Goal: Task Accomplishment & Management: Use online tool/utility

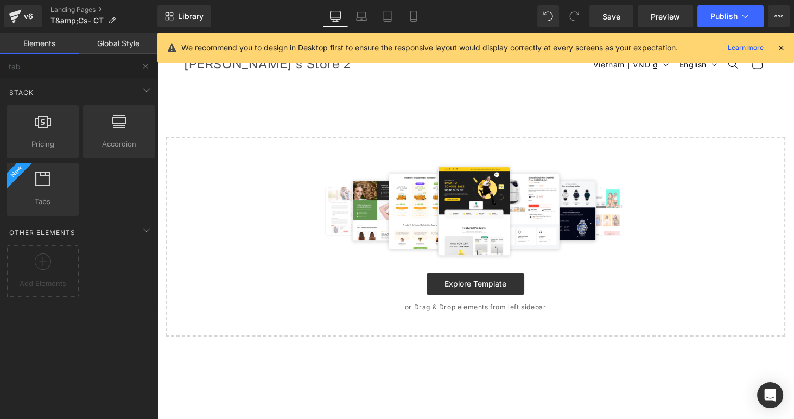
click at [267, 105] on div "Select your layout" at bounding box center [475, 209] width 637 height 254
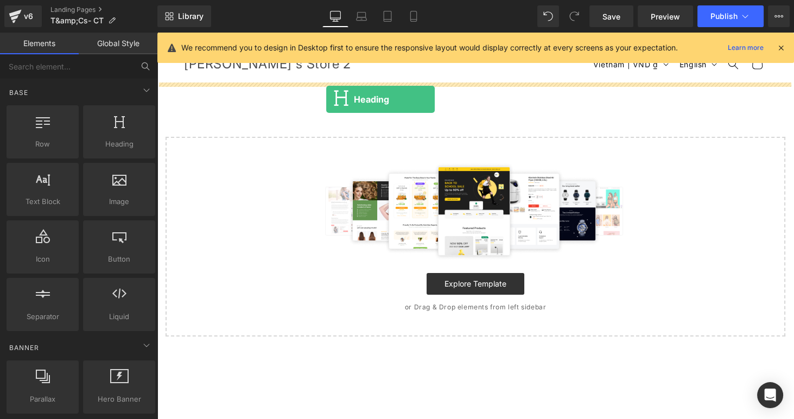
drag, startPoint x: 275, startPoint y: 163, endPoint x: 326, endPoint y: 99, distance: 81.8
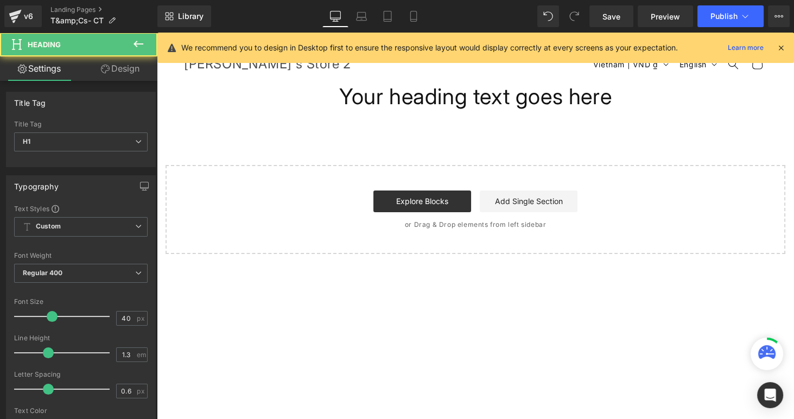
click at [381, 98] on h1 "Your heading text goes here" at bounding box center [475, 96] width 637 height 28
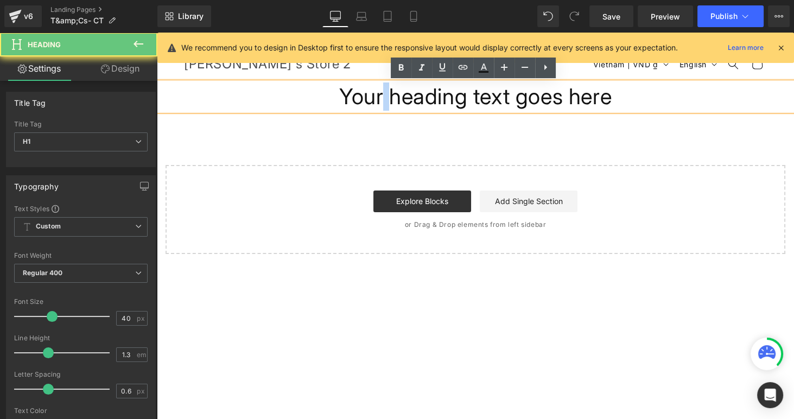
click at [381, 98] on h1 "Your heading text goes here" at bounding box center [475, 96] width 637 height 28
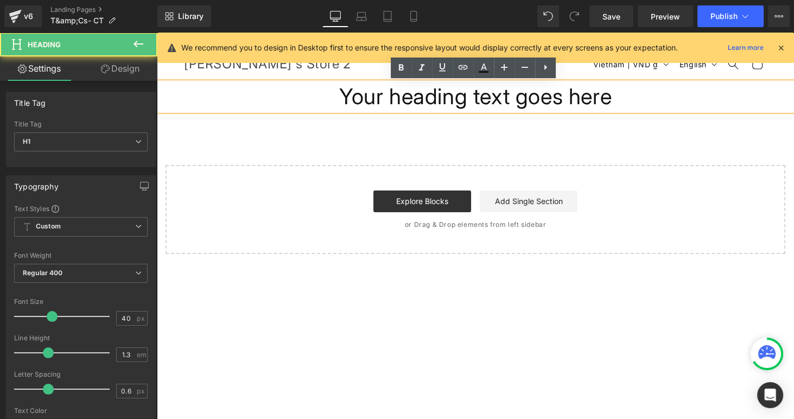
click at [349, 98] on h1 "Your heading text goes here" at bounding box center [475, 96] width 637 height 28
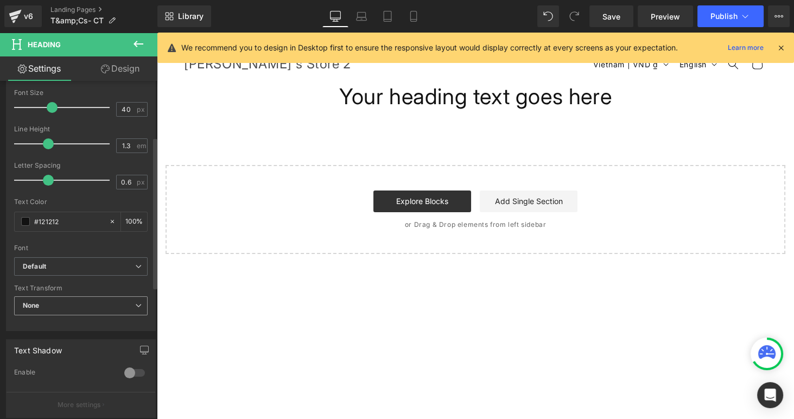
scroll to position [248, 0]
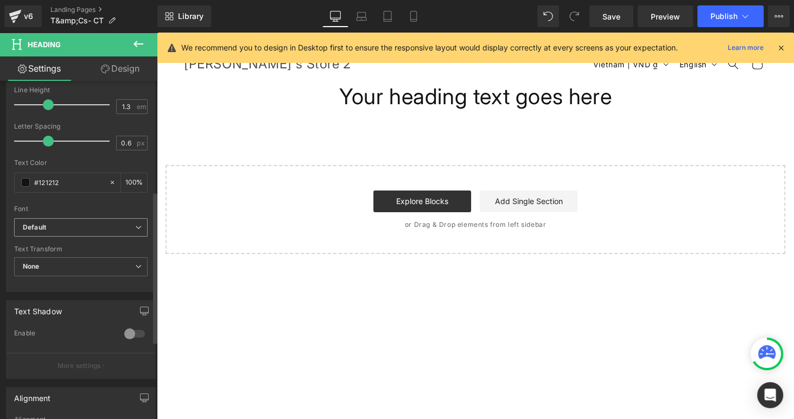
click at [66, 223] on b "Default" at bounding box center [79, 227] width 112 height 9
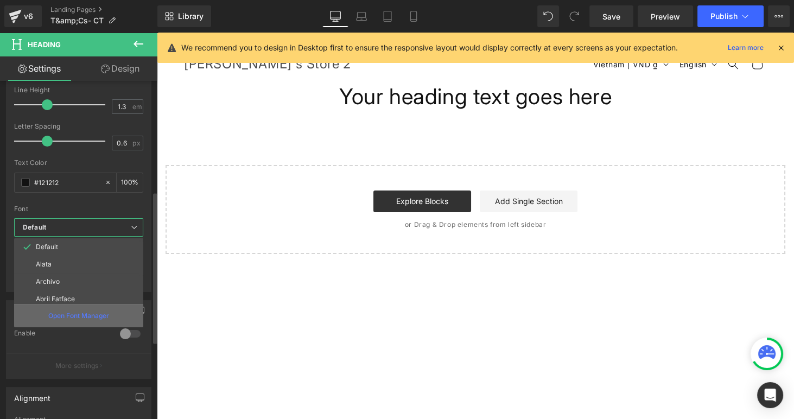
click at [67, 312] on p "Open Font Manager" at bounding box center [78, 316] width 61 height 10
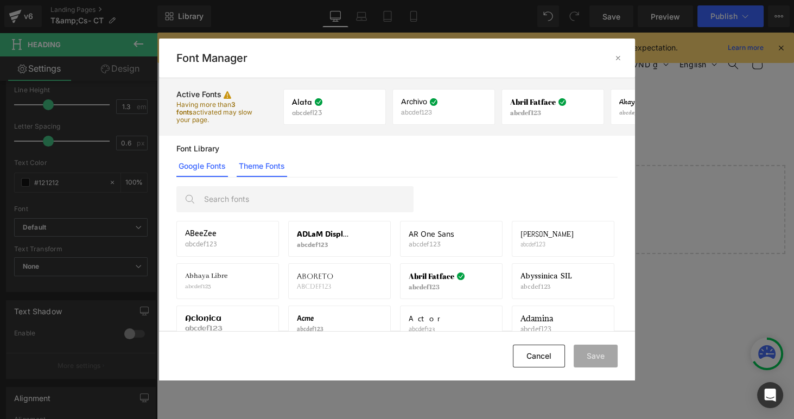
click at [265, 166] on link "Theme Fonts" at bounding box center [262, 166] width 50 height 22
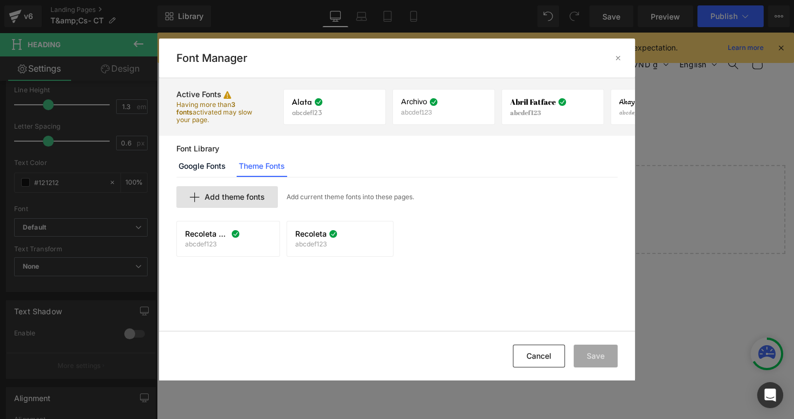
click at [238, 193] on span "Add theme fonts" at bounding box center [235, 197] width 60 height 9
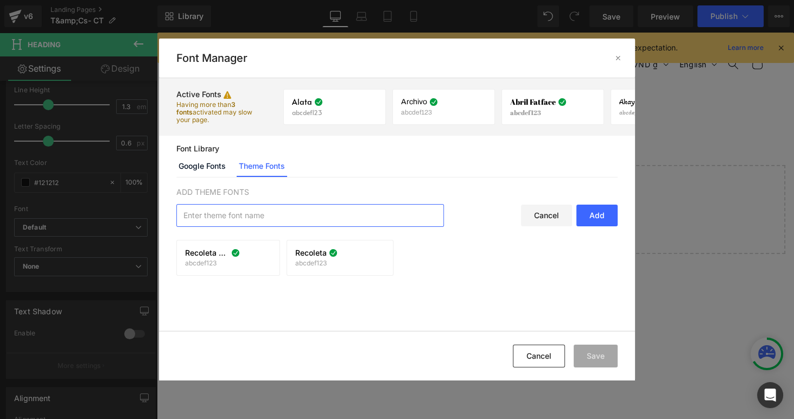
click at [239, 213] on input "text" at bounding box center [310, 216] width 266 height 22
type input "Locator Light"
click at [601, 219] on div "Add" at bounding box center [596, 216] width 41 height 22
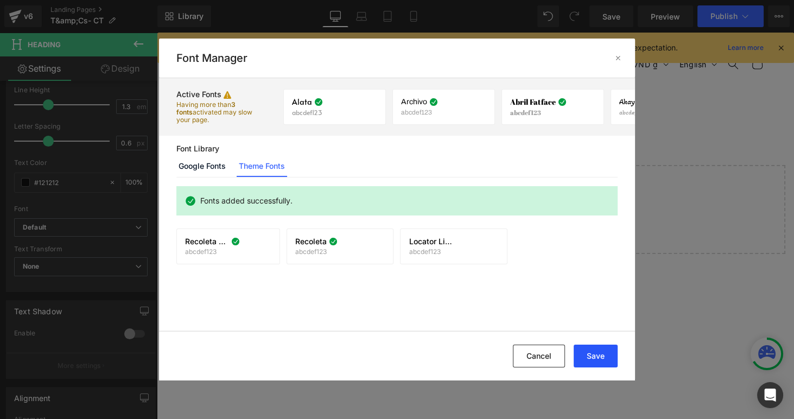
click at [606, 352] on button "Save" at bounding box center [595, 355] width 44 height 23
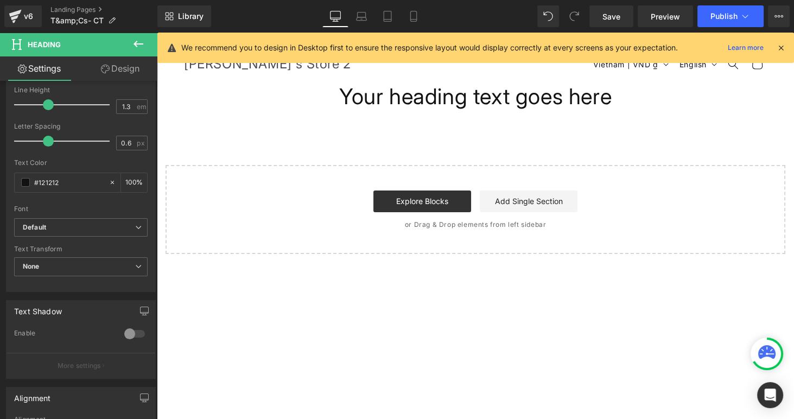
click at [401, 90] on h1 "Your heading text goes here" at bounding box center [475, 96] width 637 height 28
click at [68, 223] on b "Default" at bounding box center [79, 227] width 112 height 9
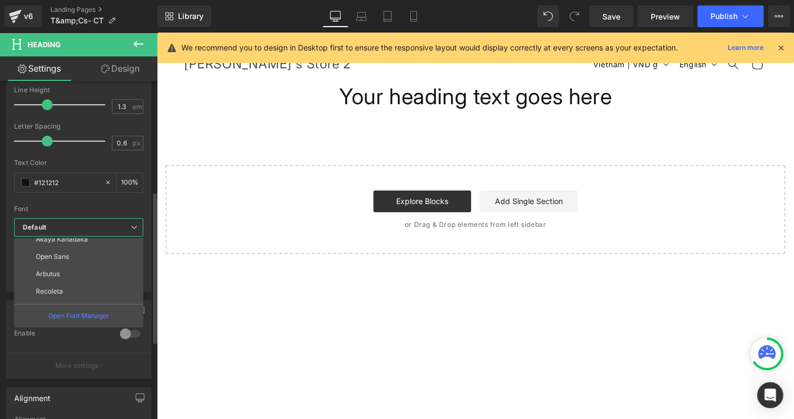
scroll to position [91, 0]
click at [76, 314] on p "Open Font Manager" at bounding box center [78, 316] width 61 height 10
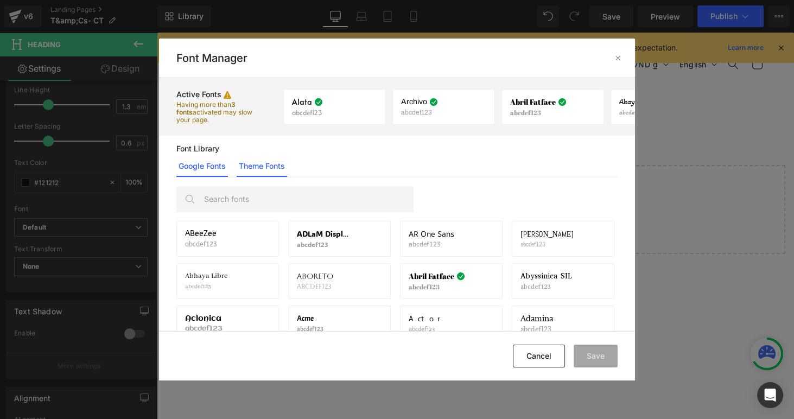
click at [277, 163] on link "Theme Fonts" at bounding box center [262, 166] width 50 height 22
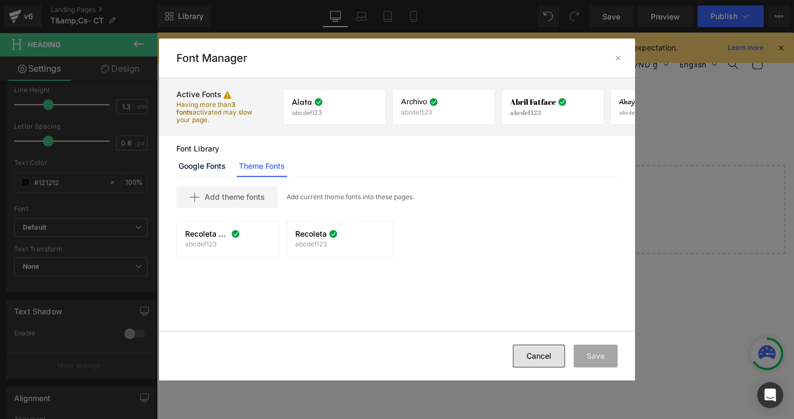
click at [529, 363] on button "Cancel" at bounding box center [539, 355] width 52 height 23
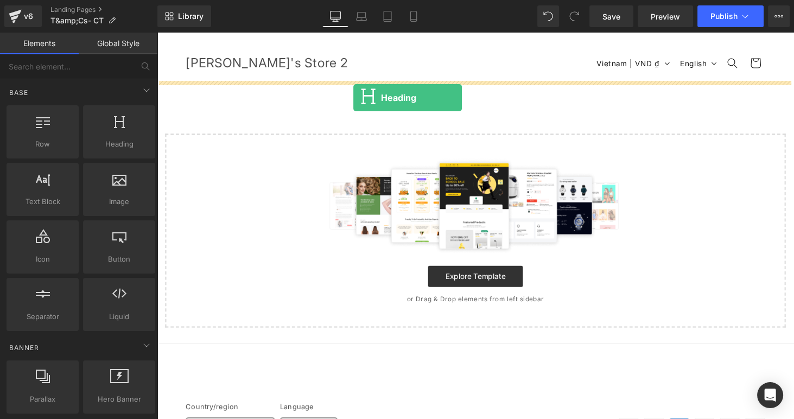
drag, startPoint x: 259, startPoint y: 171, endPoint x: 360, endPoint y: 100, distance: 123.7
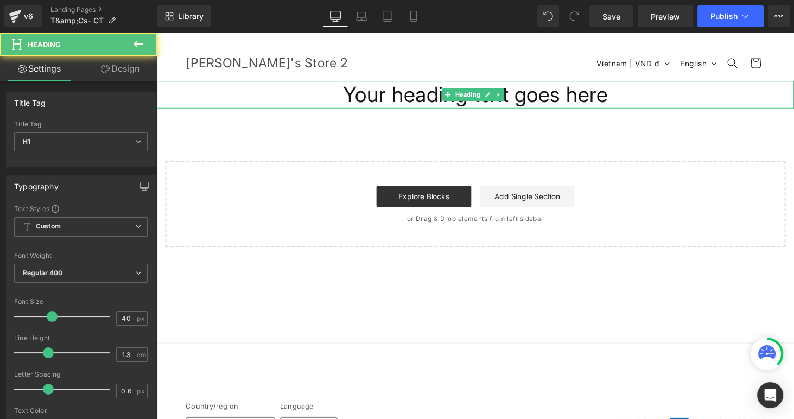
click at [408, 97] on h1 "Your heading text goes here" at bounding box center [485, 96] width 656 height 28
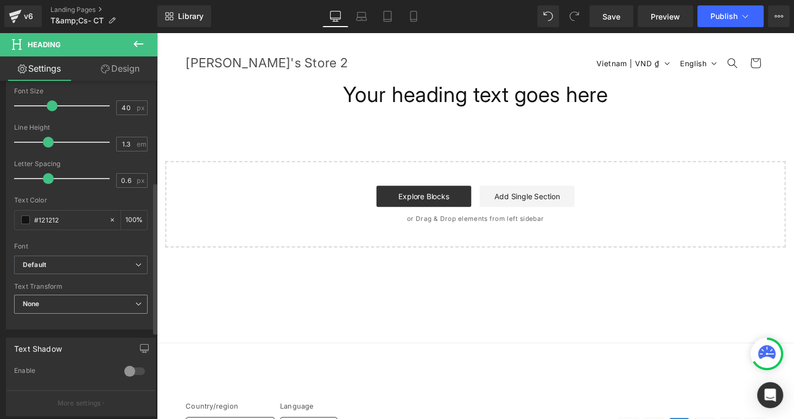
scroll to position [248, 0]
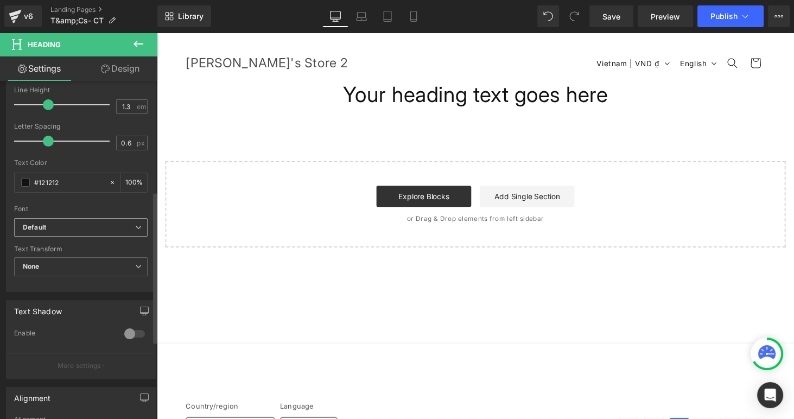
click at [73, 224] on b "Default" at bounding box center [79, 227] width 112 height 9
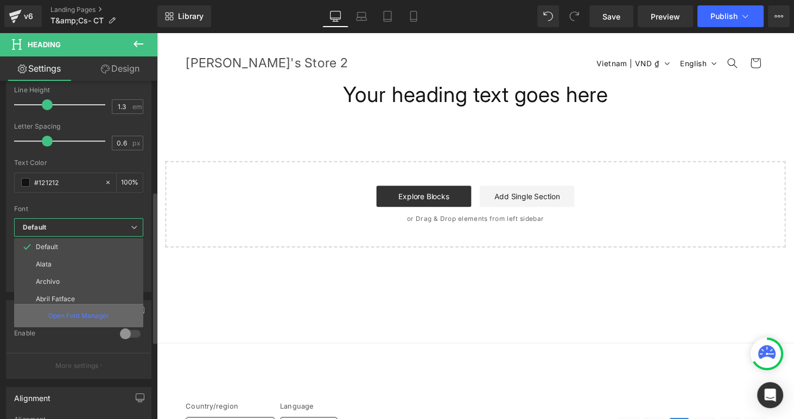
click at [75, 311] on p "Open Font Manager" at bounding box center [78, 316] width 61 height 10
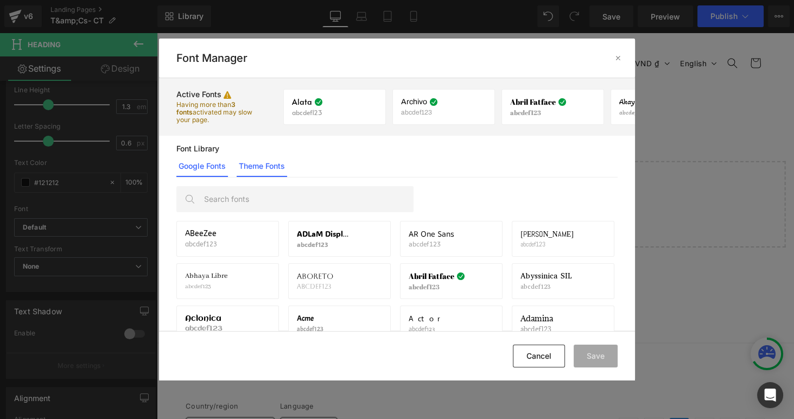
click at [274, 170] on link "Theme Fonts" at bounding box center [262, 166] width 50 height 22
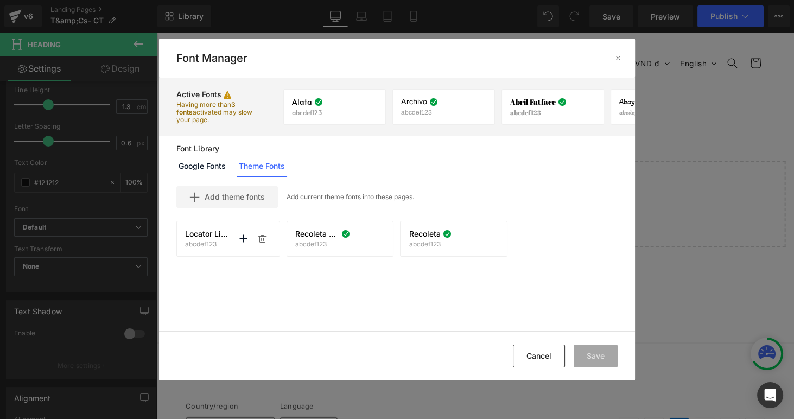
click at [209, 241] on p "abcdef123" at bounding box center [207, 244] width 44 height 8
click at [221, 233] on span "Locator Light" at bounding box center [207, 233] width 44 height 9
click at [243, 239] on icon at bounding box center [243, 238] width 9 height 9
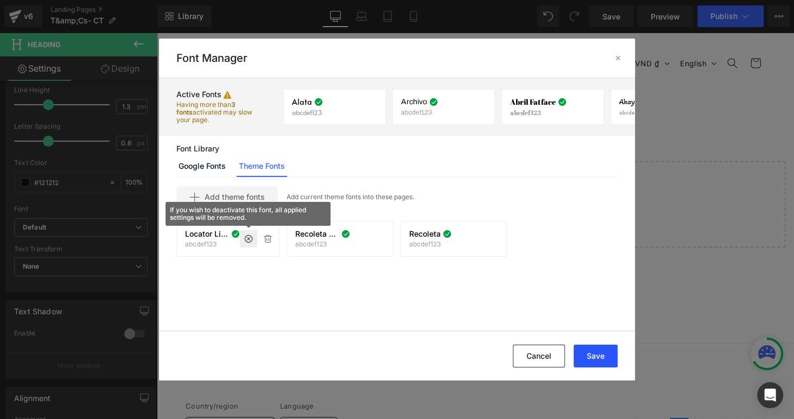
click at [580, 350] on button "Save" at bounding box center [595, 355] width 44 height 23
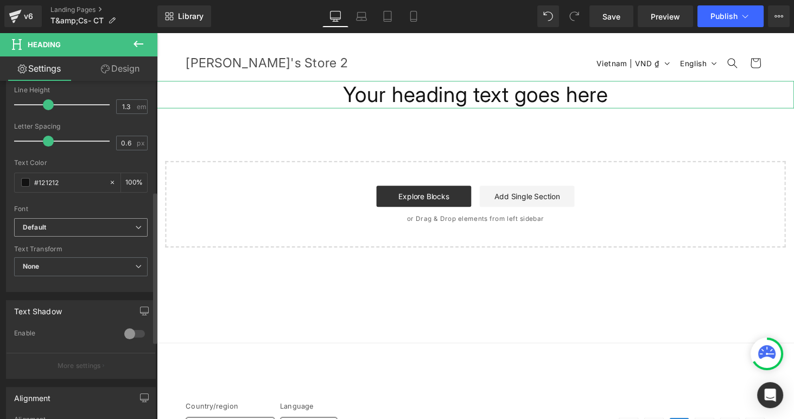
click at [92, 232] on span "Default" at bounding box center [80, 227] width 133 height 19
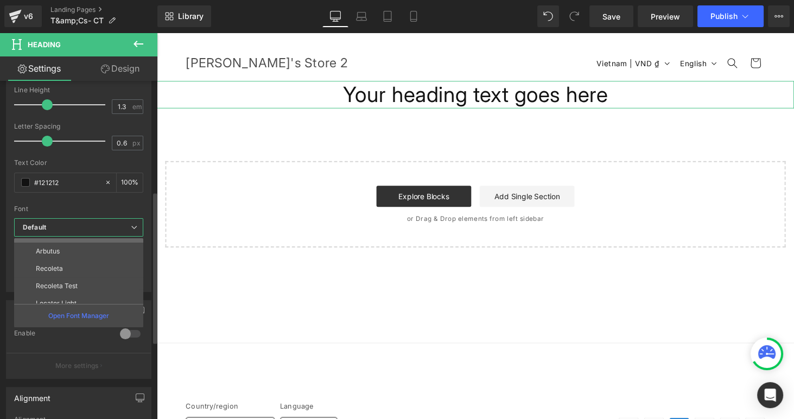
scroll to position [108, 0]
click at [59, 291] on p "Locator Light" at bounding box center [56, 295] width 41 height 8
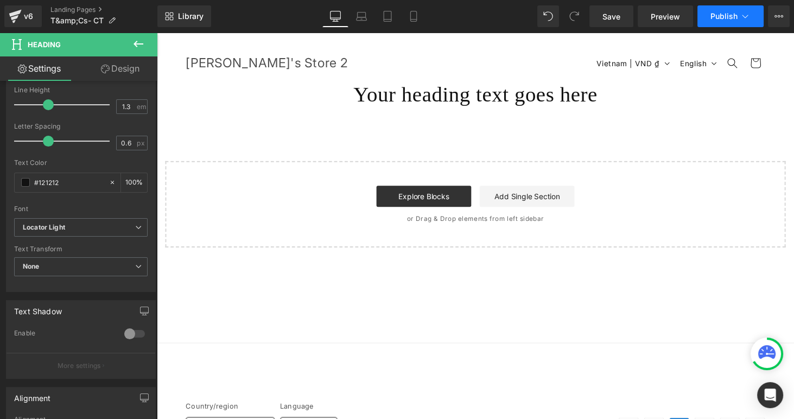
click at [712, 21] on button "Publish" at bounding box center [730, 16] width 66 height 22
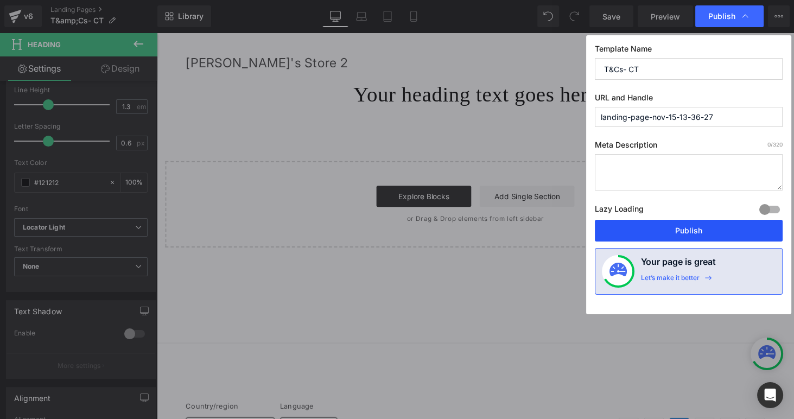
click at [661, 231] on button "Publish" at bounding box center [689, 231] width 188 height 22
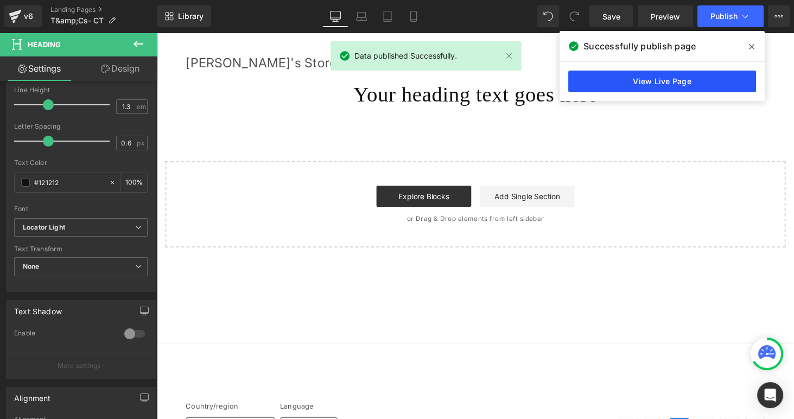
click at [612, 82] on link "View Live Page" at bounding box center [662, 82] width 188 height 22
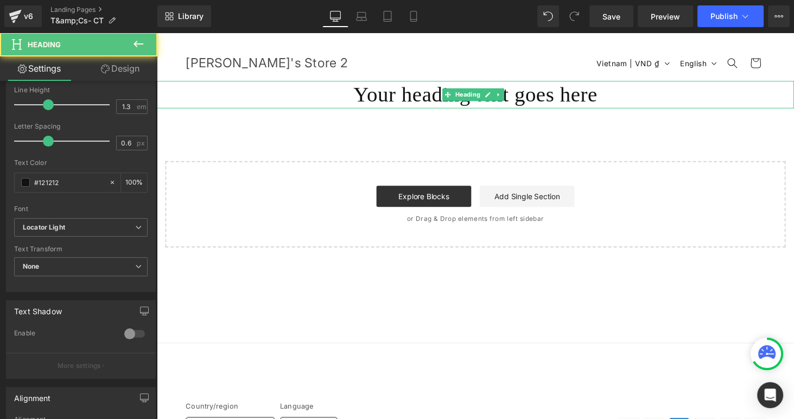
click at [397, 97] on h1 "Your heading text goes here" at bounding box center [485, 96] width 656 height 28
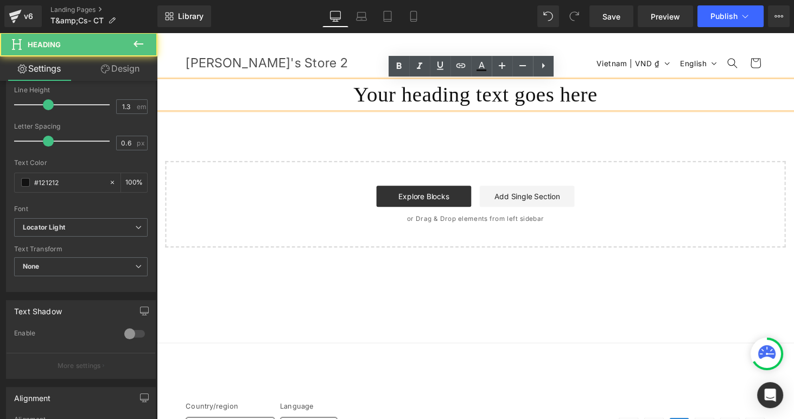
click at [341, 106] on h1 "Your heading text goes here" at bounding box center [485, 96] width 656 height 28
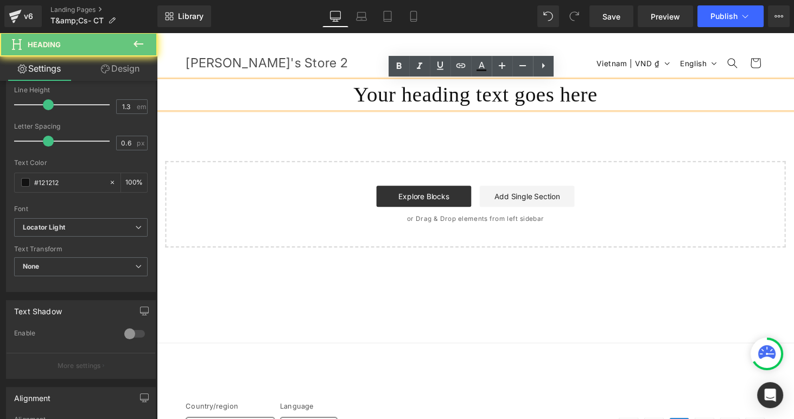
click at [346, 136] on div "Your heading text goes here Heading Select your layout" at bounding box center [485, 167] width 656 height 171
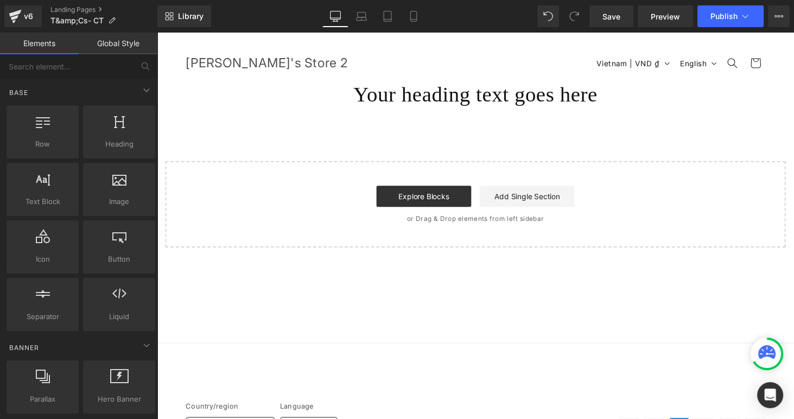
click at [406, 92] on h1 "Your heading text goes here" at bounding box center [485, 96] width 656 height 28
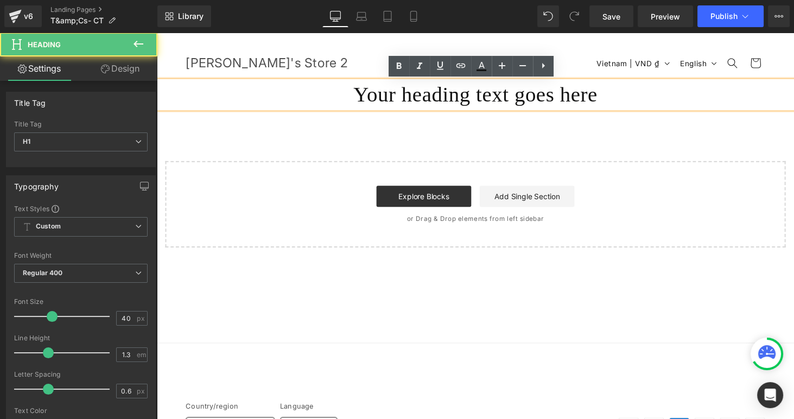
click at [335, 96] on h1 "Your heading text goes here" at bounding box center [485, 96] width 656 height 28
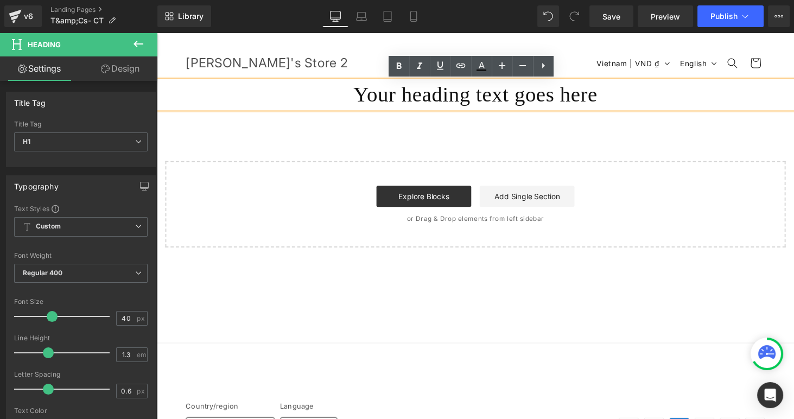
click at [436, 97] on h1 "Your heading text goes here" at bounding box center [485, 96] width 656 height 28
click at [337, 101] on h1 "Your heading text goes here" at bounding box center [485, 96] width 656 height 28
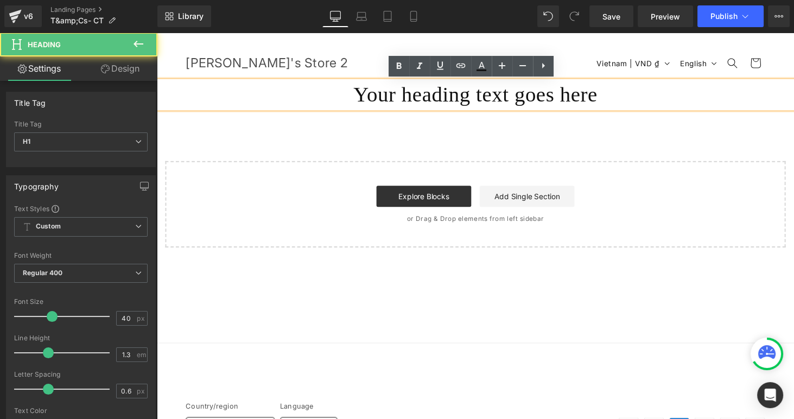
click at [327, 94] on h1 "Your heading text goes here" at bounding box center [485, 96] width 656 height 28
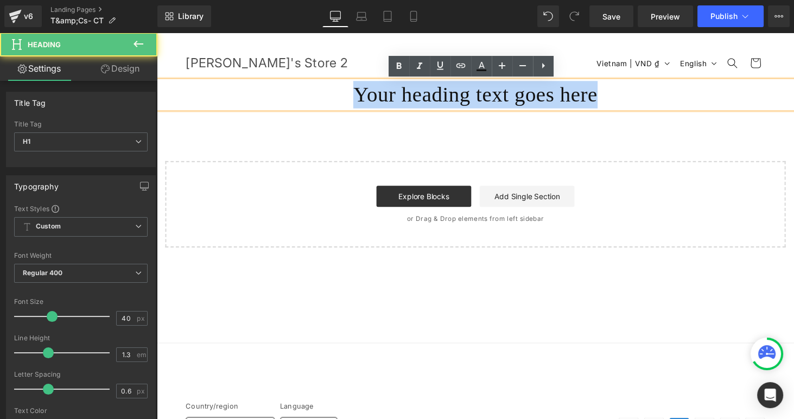
drag, startPoint x: 334, startPoint y: 94, endPoint x: 615, endPoint y: 93, distance: 281.5
click at [615, 93] on h1 "Your heading text goes here" at bounding box center [485, 96] width 656 height 28
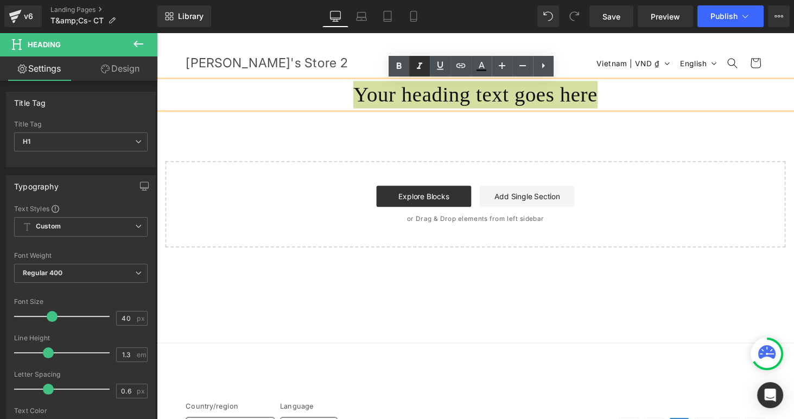
click at [417, 67] on icon at bounding box center [419, 65] width 5 height 7
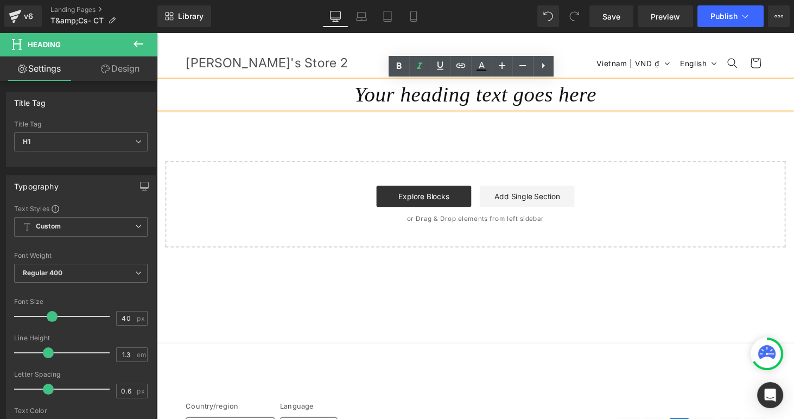
click at [366, 97] on icon "Your heading text goes here" at bounding box center [485, 96] width 250 height 24
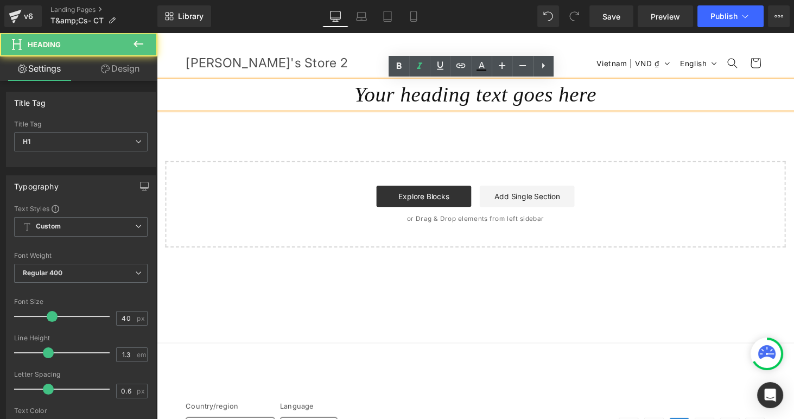
click at [329, 104] on h1 "Your heading text goes here" at bounding box center [485, 96] width 656 height 28
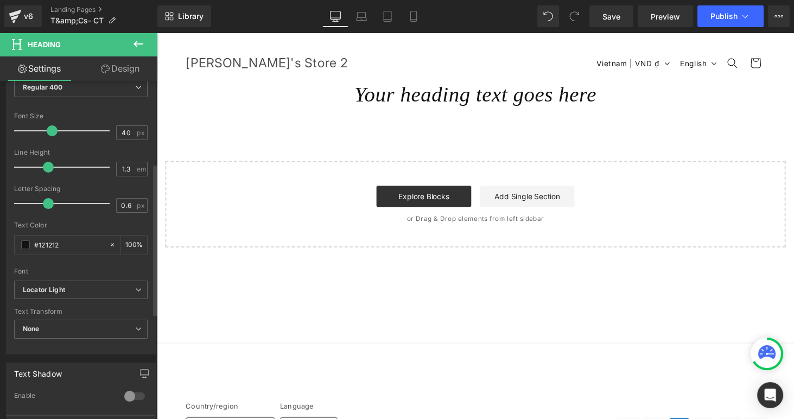
scroll to position [31, 0]
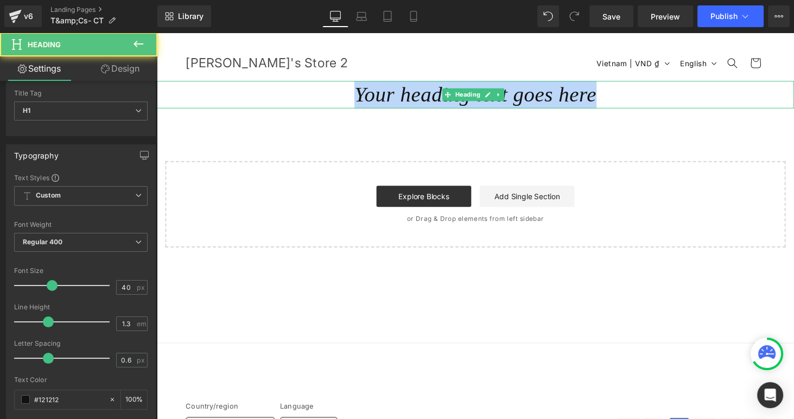
drag, startPoint x: 370, startPoint y: 98, endPoint x: 606, endPoint y: 105, distance: 235.5
click at [606, 105] on h1 "Your heading text goes here" at bounding box center [485, 96] width 656 height 28
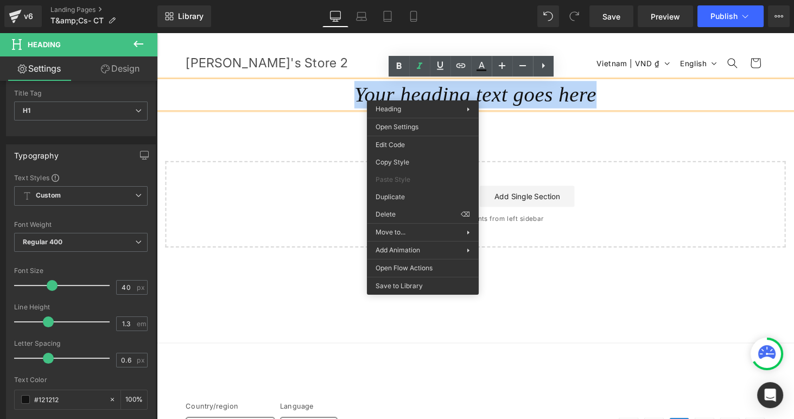
click at [533, 97] on icon "Your heading text goes here" at bounding box center [485, 96] width 250 height 24
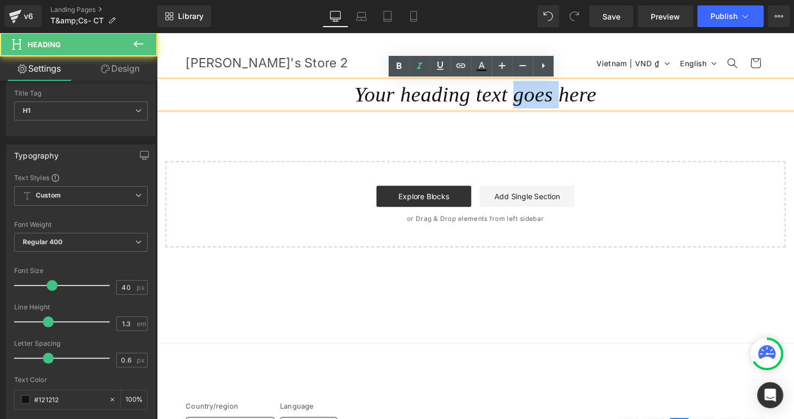
click at [533, 97] on icon "Your heading text goes here" at bounding box center [485, 96] width 250 height 24
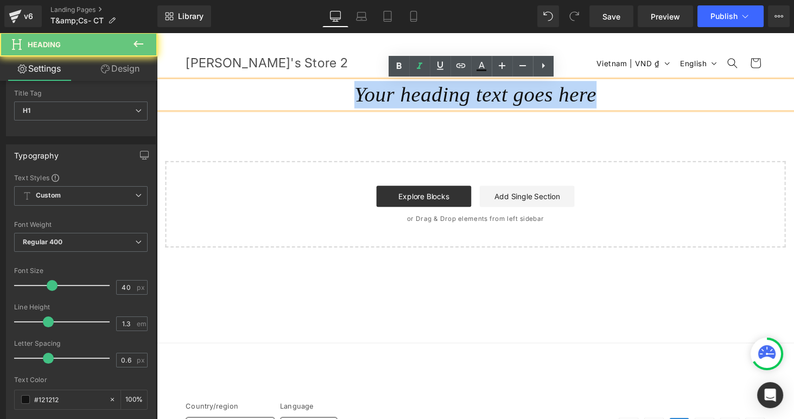
click at [533, 97] on icon "Your heading text goes here" at bounding box center [485, 96] width 250 height 24
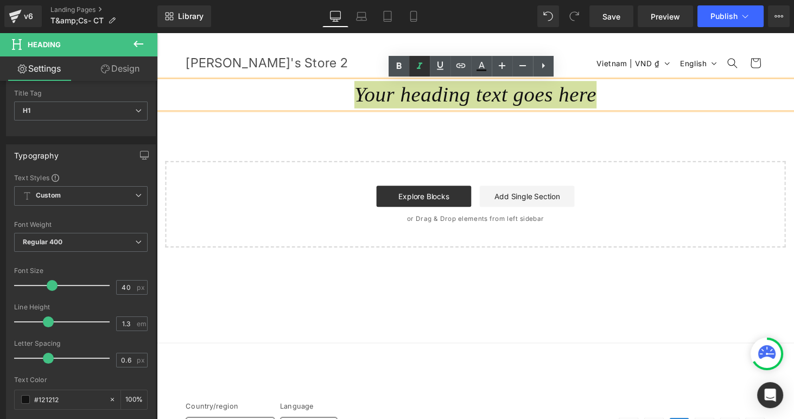
click at [420, 65] on icon at bounding box center [419, 66] width 13 height 13
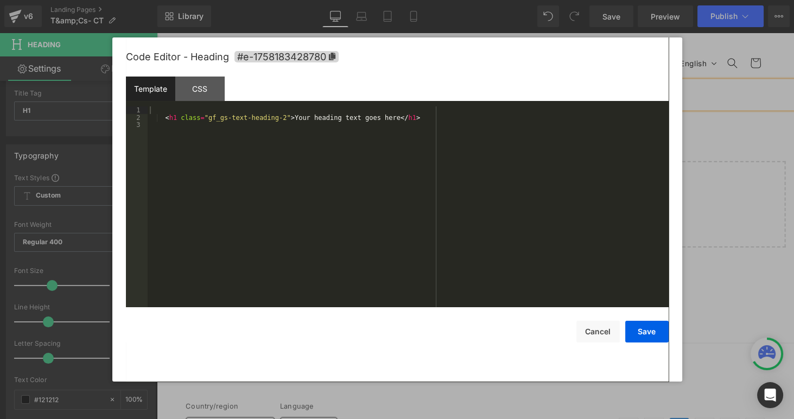
click at [403, 0] on div "Heading You are previewing how the will restyle your page. You can not edit Ele…" at bounding box center [397, 0] width 794 height 0
click at [278, 116] on div "< h1 class = "gf_gs-text-heading-2" > Your heading text goes here </ h1 >" at bounding box center [408, 214] width 521 height 216
drag, startPoint x: 610, startPoint y: 334, endPoint x: 395, endPoint y: 228, distance: 239.4
click at [610, 334] on button "Cancel" at bounding box center [597, 332] width 43 height 22
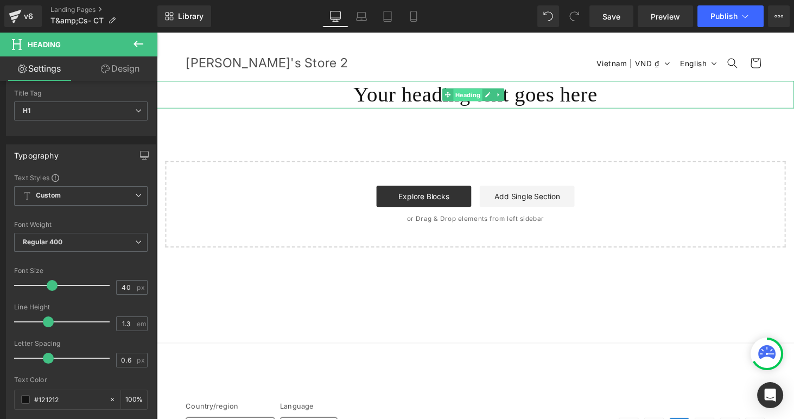
click at [465, 97] on span "Heading" at bounding box center [477, 97] width 30 height 13
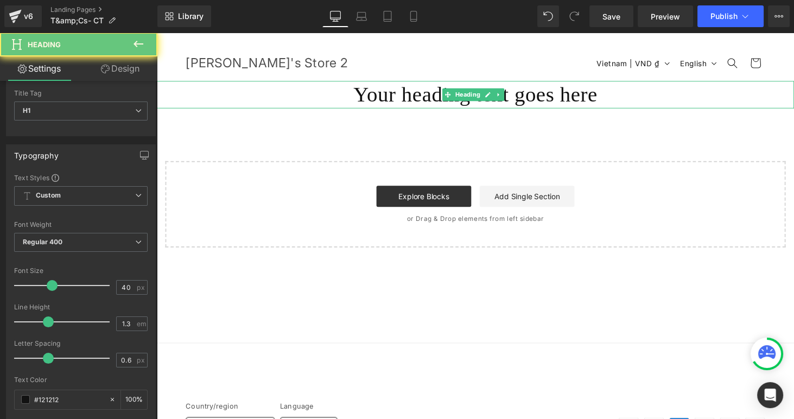
click at [423, 101] on h1 "Your heading text goes here" at bounding box center [485, 96] width 656 height 28
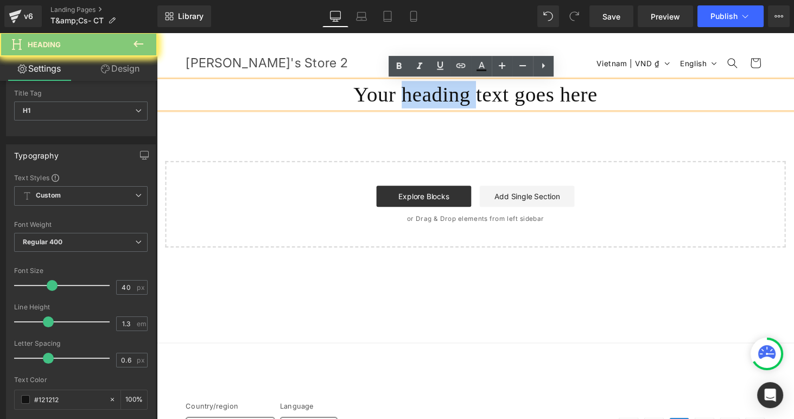
click at [423, 101] on h1 "Your heading text goes here" at bounding box center [485, 96] width 656 height 28
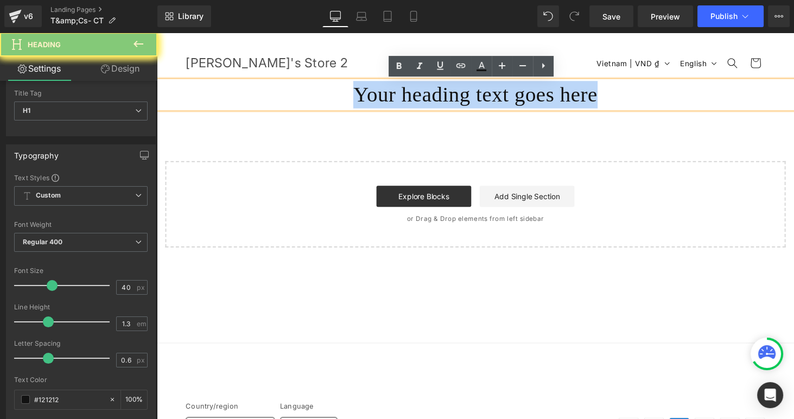
click at [423, 101] on h1 "Your heading text goes here" at bounding box center [485, 96] width 656 height 28
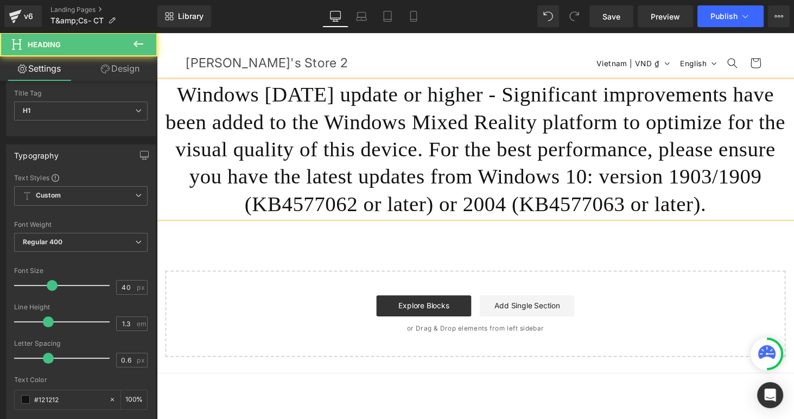
click at [360, 121] on h1 "Windows 10 May 2019 update or higher - Significant improvements have been added…" at bounding box center [485, 152] width 656 height 141
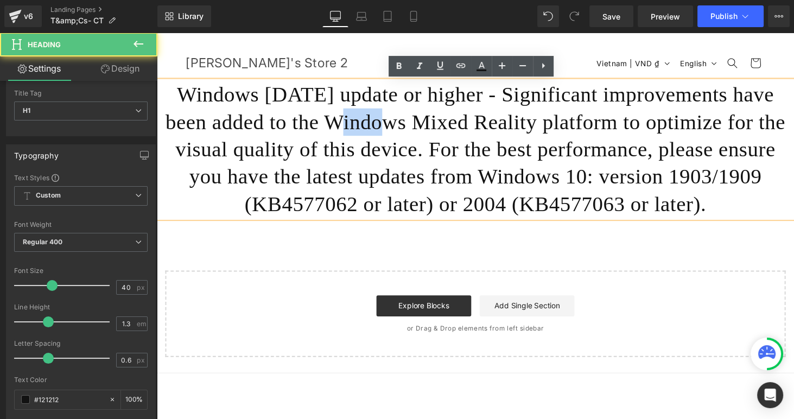
click at [360, 121] on h1 "Windows 10 May 2019 update or higher - Significant improvements have been added…" at bounding box center [485, 152] width 656 height 141
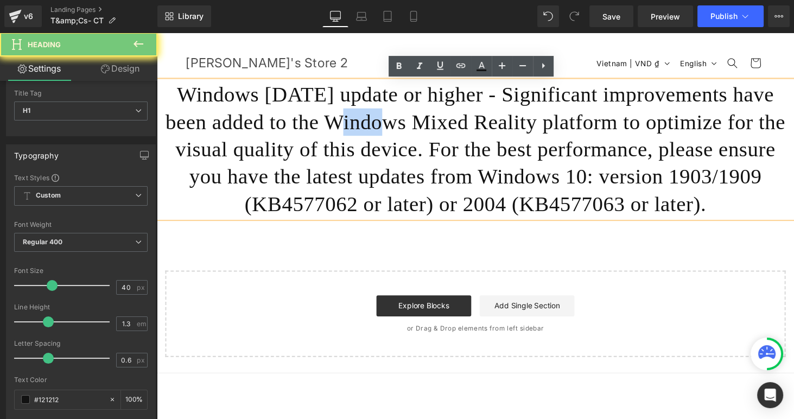
click at [360, 121] on h1 "Windows 10 May 2019 update or higher - Significant improvements have been added…" at bounding box center [485, 152] width 656 height 141
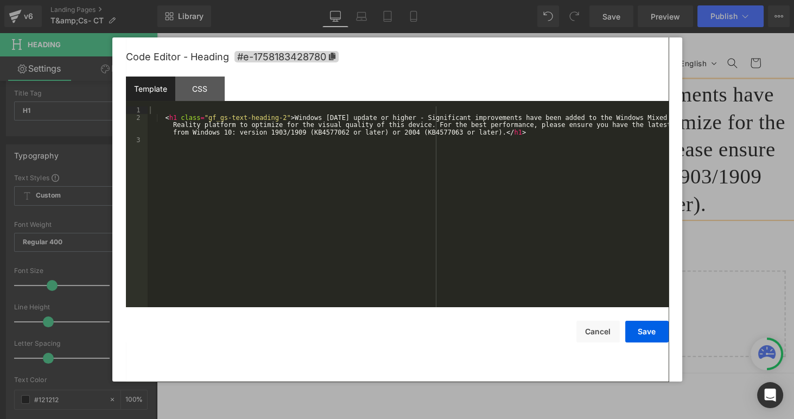
click at [347, 0] on div "Heading You are previewing how the will restyle your page. You can not edit Ele…" at bounding box center [397, 0] width 794 height 0
click at [276, 116] on div "< h1 class = "gf_gs-text-heading-2" > Windows 10 May 2019 update or higher - Si…" at bounding box center [408, 214] width 521 height 216
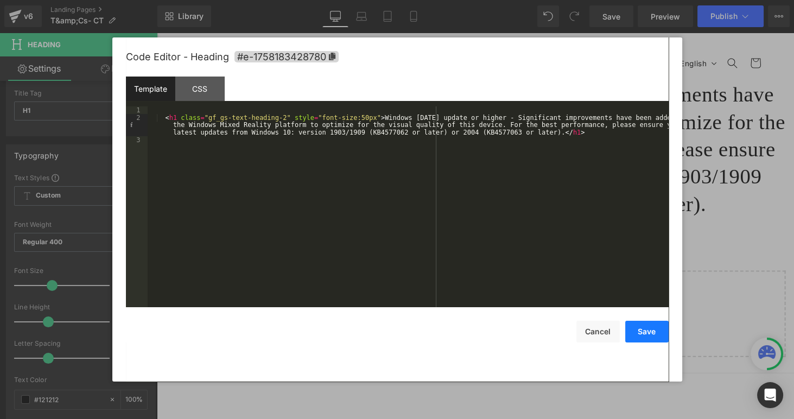
click at [640, 328] on button "Save" at bounding box center [646, 332] width 43 height 22
click at [260, 0] on div "Heading You are previewing how the will restyle your page. You can not edit Ele…" at bounding box center [397, 0] width 794 height 0
click at [341, 116] on div "< h1 class = "gf_gs-text-heading-2" style = "font-size:50px" > Windows 10 May 2…" at bounding box center [408, 214] width 521 height 216
click at [349, 120] on div "< h1 class = "gf_gs-text-heading-2" style = "font-size:50px" > Windows 10 May 2…" at bounding box center [408, 214] width 521 height 216
click at [285, 176] on div "< h1 class = "gf_gs-text-heading-2" style = "font-size:50px" > Windows 10 May 2…" at bounding box center [408, 214] width 521 height 216
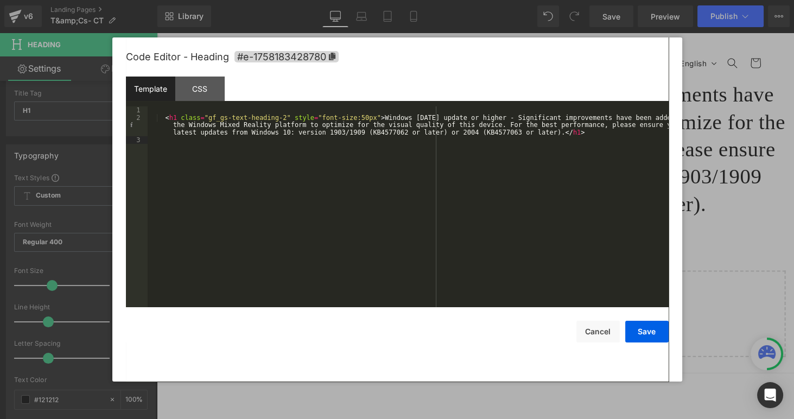
click at [248, 120] on div "< h1 class = "gf_gs-text-heading-2" style = "font-size:50px" > Windows 10 May 2…" at bounding box center [408, 214] width 521 height 216
click at [368, 171] on div "< h1 class = "gf_gs-text-heading-2" style = "font-size:50px" > Windows 10 May 2…" at bounding box center [408, 214] width 521 height 216
click at [275, 103] on div "Template CSS" at bounding box center [397, 91] width 542 height 30
drag, startPoint x: 282, startPoint y: 118, endPoint x: 356, endPoint y: 119, distance: 73.8
click at [356, 119] on div "< h1 class = "gf_gs-text-heading-2" style = "font-size:50px" > Windows 10 May 2…" at bounding box center [408, 214] width 521 height 216
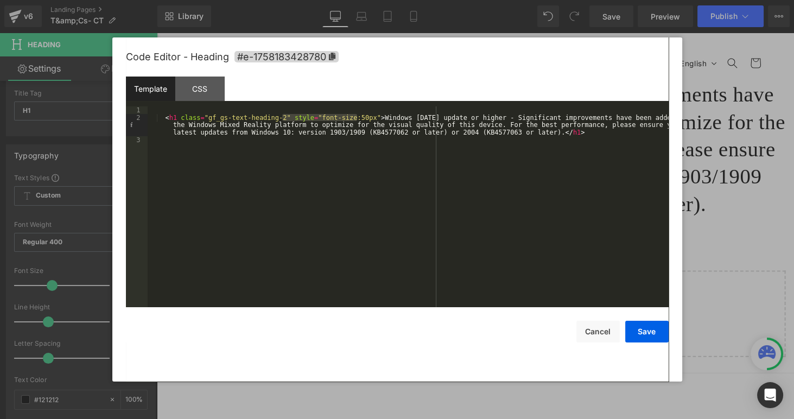
drag, startPoint x: 356, startPoint y: 119, endPoint x: 406, endPoint y: 173, distance: 73.3
click at [356, 119] on div "< h1 class = "gf_gs-text-heading-2" style = "font-size:50px" > Windows 10 May 2…" at bounding box center [408, 206] width 521 height 201
click at [608, 324] on button "Cancel" at bounding box center [597, 332] width 43 height 22
click at [367, 0] on div "Heading You are previewing how the will restyle your page. You can not edit Ele…" at bounding box center [397, 0] width 794 height 0
drag, startPoint x: 282, startPoint y: 116, endPoint x: 355, endPoint y: 118, distance: 72.7
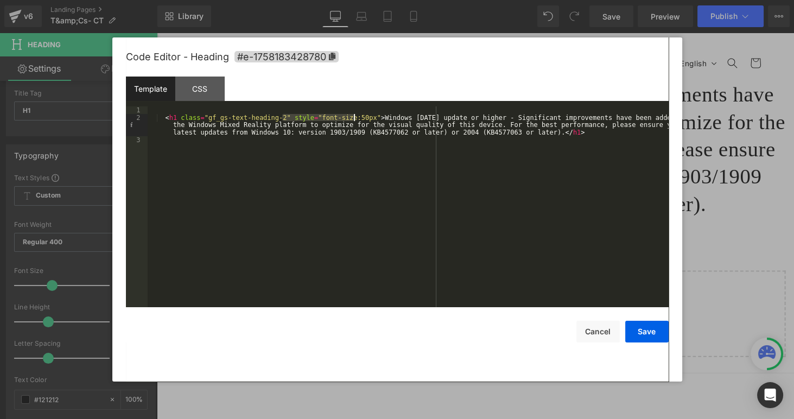
click at [355, 118] on div "< h1 class = "gf_gs-text-heading-2" style = "font-size:50px" > Windows 10 May 2…" at bounding box center [408, 214] width 521 height 216
click at [342, 118] on div "< h1 class = "gf_gs-text-heading-2" style = "font-size:50px" > Windows 10 May 2…" at bounding box center [408, 206] width 521 height 201
click at [638, 329] on button "Save" at bounding box center [646, 332] width 43 height 22
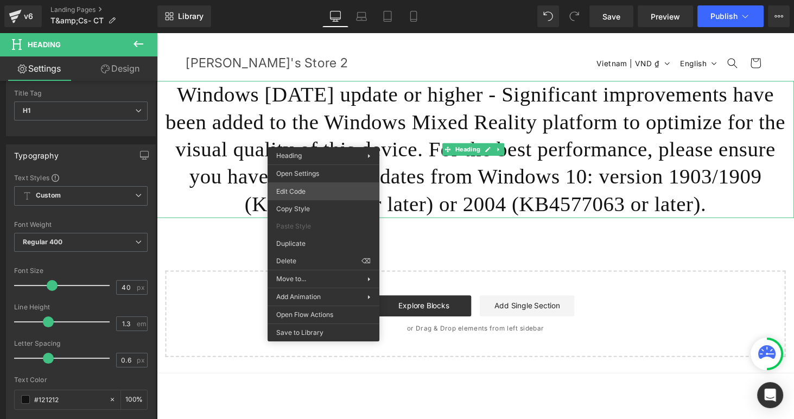
click at [305, 0] on div "Heading You are previewing how the will restyle your page. You can not edit Ele…" at bounding box center [397, 0] width 794 height 0
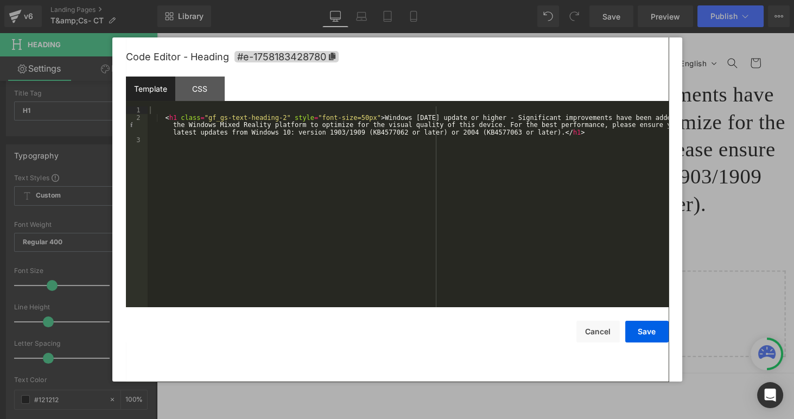
click at [341, 116] on div "< h1 class = "gf_gs-text-heading-2" style = "font-size=50px" > Windows 10 May 2…" at bounding box center [408, 214] width 521 height 216
click at [637, 327] on button "Save" at bounding box center [646, 332] width 43 height 22
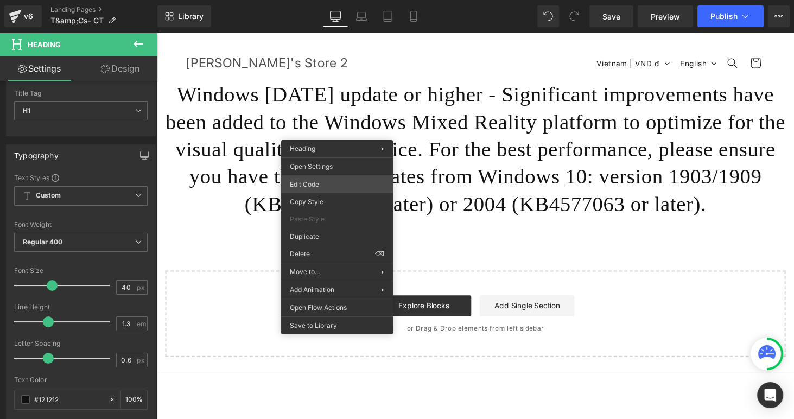
click at [320, 0] on div "Heading You are previewing how the will restyle your page. You can not edit Ele…" at bounding box center [397, 0] width 794 height 0
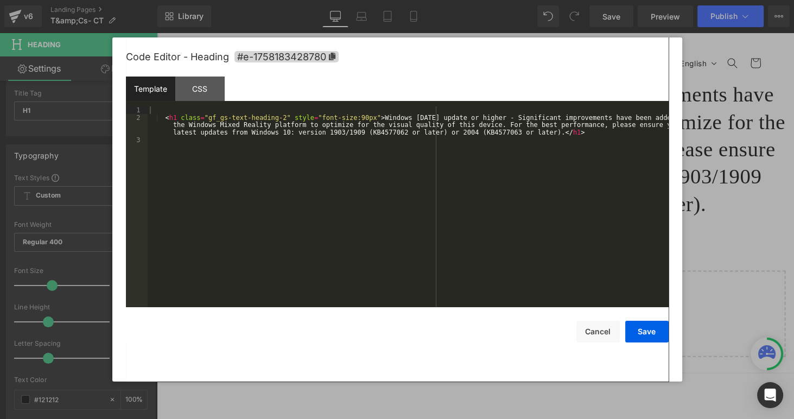
click at [293, 116] on div "< h1 class = "gf_gs-text-heading-2" style = "font-size:90px" > Windows 10 May 2…" at bounding box center [408, 214] width 521 height 216
drag, startPoint x: 282, startPoint y: 118, endPoint x: 360, endPoint y: 120, distance: 78.2
click at [360, 120] on div "< h1 class = "gf_gs-text-heading-2" style = "font-size:90px" > Windows 10 May 2…" at bounding box center [408, 214] width 521 height 216
click at [286, 121] on div "< h1 class = "gf_gs-text-heading-2" style = "font-size:90px" > Windows 10 May 2…" at bounding box center [408, 206] width 521 height 201
drag, startPoint x: 282, startPoint y: 119, endPoint x: 360, endPoint y: 117, distance: 78.1
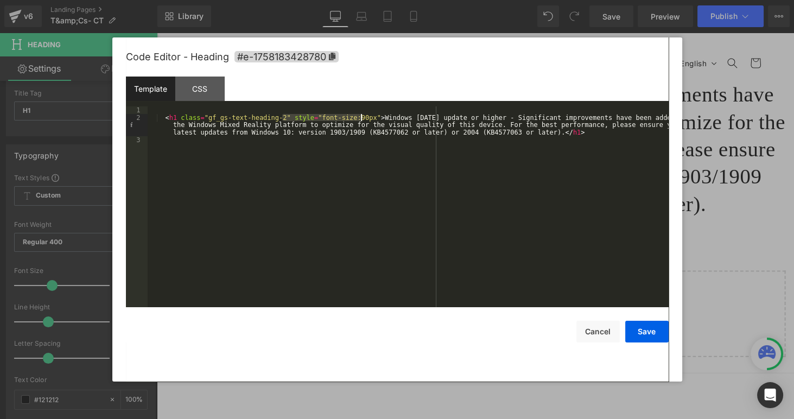
click at [360, 117] on div "< h1 class = "gf_gs-text-heading-2" style = "font-size:90px" > Windows 10 May 2…" at bounding box center [408, 214] width 521 height 216
click at [309, 119] on div "< h1 class = "gf_gs-text-heading-2" style = "font-size:90px" > Windows 10 May 2…" at bounding box center [408, 206] width 521 height 201
click at [323, 130] on div "< h1 class = "gf_gs-text-heading-2" style = "font-size:90px" > Windows 10 May 2…" at bounding box center [408, 214] width 521 height 216
click at [329, 135] on div "< h1 class = "gf_gs-text-heading-2" style = "font-size:90px" > Windows 10 May 2…" at bounding box center [408, 206] width 521 height 201
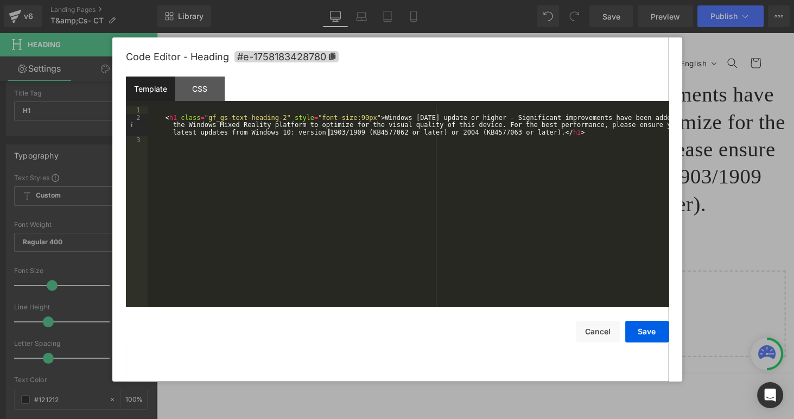
click at [362, 161] on div "< h1 class = "gf_gs-text-heading-2" style = "font-size:90px" > Windows 10 May 2…" at bounding box center [408, 214] width 521 height 216
click at [399, 126] on div "< h1 class = "gf_gs-text-heading-2" style = "font-size:90px" > Windows 10 May 2…" at bounding box center [408, 214] width 521 height 216
click at [443, 124] on div "< h1 class = "gf_gs-text-heading-2" style = "font-size:90px" > Windows 10 May 2…" at bounding box center [408, 214] width 521 height 216
click at [601, 331] on button "Cancel" at bounding box center [597, 332] width 43 height 22
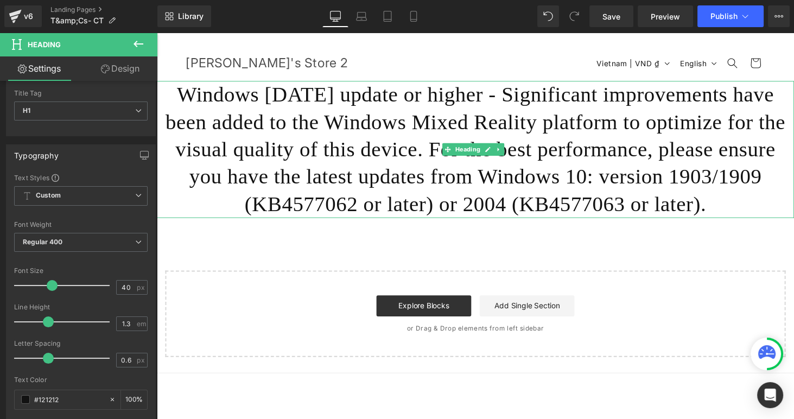
click at [375, 137] on h1 "Windows 10 May 2019 update or higher - Significant improvements have been added…" at bounding box center [485, 152] width 656 height 141
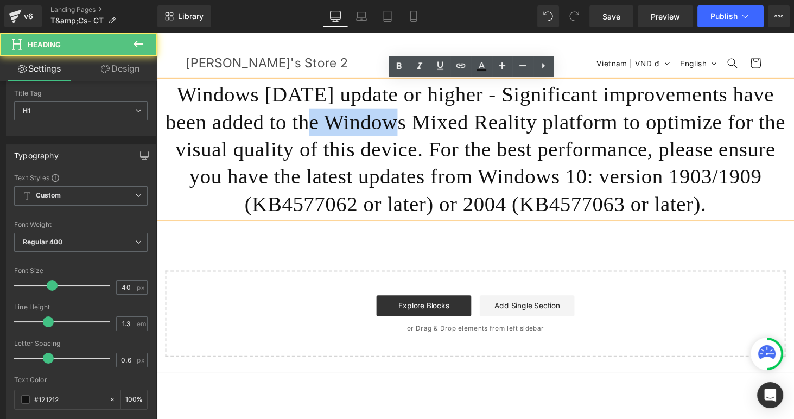
drag, startPoint x: 327, startPoint y: 129, endPoint x: 400, endPoint y: 128, distance: 72.7
click at [400, 128] on h1 "Windows 10 May 2019 update or higher - Significant improvements have been added…" at bounding box center [485, 152] width 656 height 141
click at [398, 128] on h1 "Windows 10 May 2019 update or higher - Significant improvements have been added…" at bounding box center [485, 152] width 656 height 141
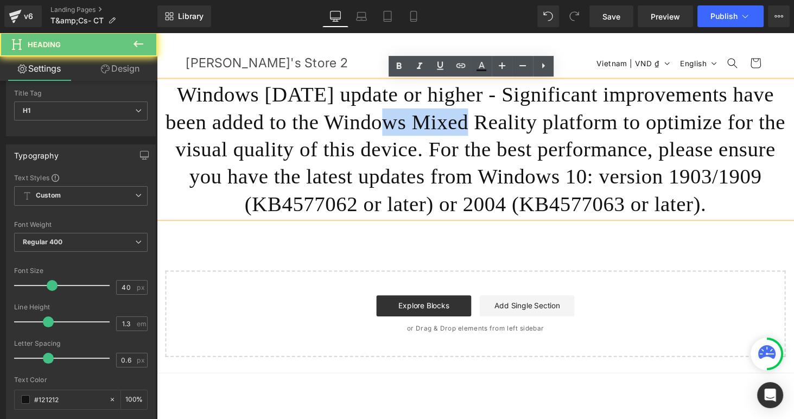
click at [398, 128] on h1 "Windows 10 May 2019 update or higher - Significant improvements have been added…" at bounding box center [485, 152] width 656 height 141
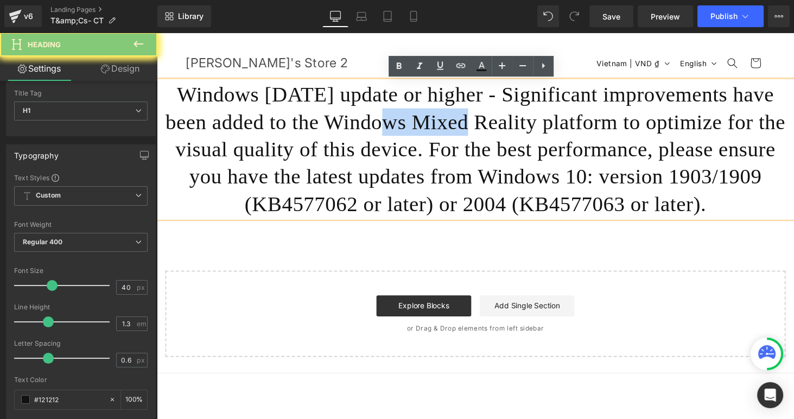
click at [398, 128] on h1 "Windows 10 May 2019 update or higher - Significant improvements have been added…" at bounding box center [485, 152] width 656 height 141
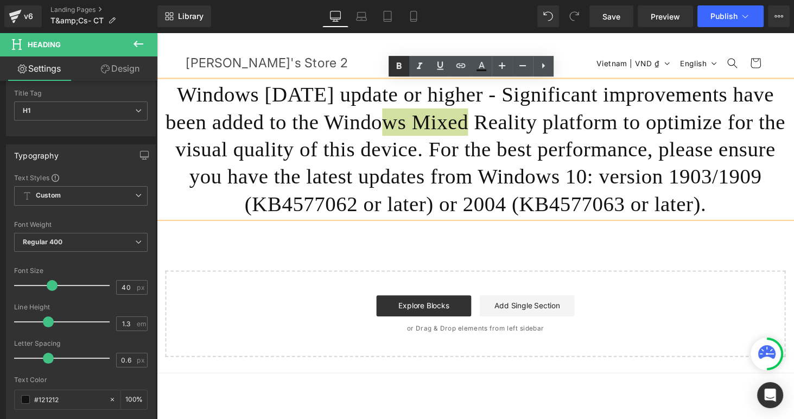
click at [399, 72] on icon at bounding box center [398, 66] width 13 height 13
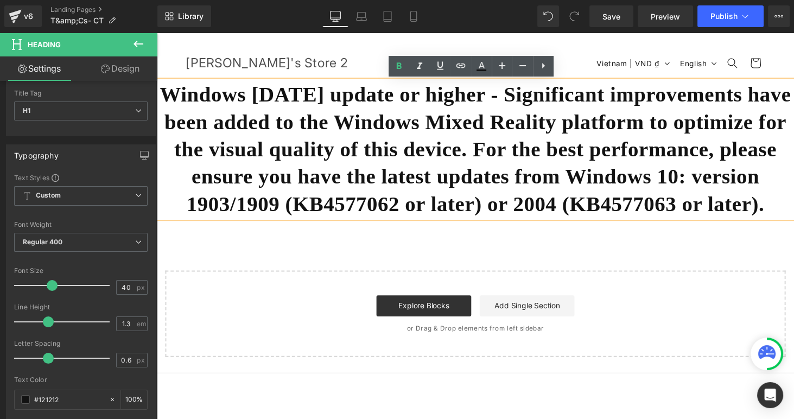
click at [375, 142] on strong "Windows 10 May 2019 update or higher - Significant improvements have been added…" at bounding box center [485, 152] width 650 height 137
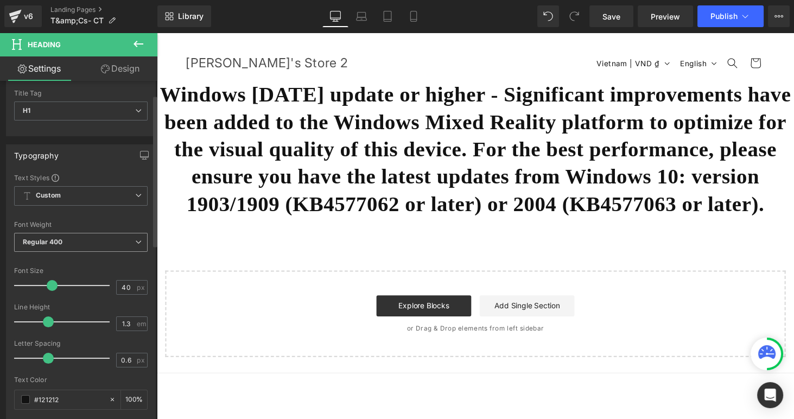
click at [48, 238] on b "Regular 400" at bounding box center [43, 242] width 40 height 8
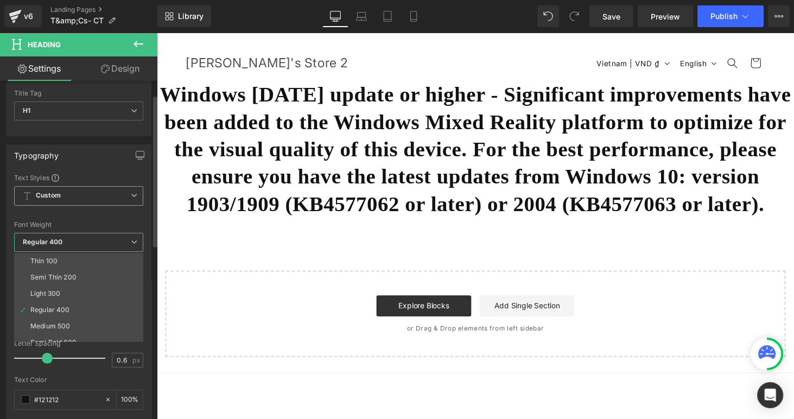
click at [98, 207] on div "Custom Setup Global Style Custom Setup Global Style" at bounding box center [78, 198] width 129 height 25
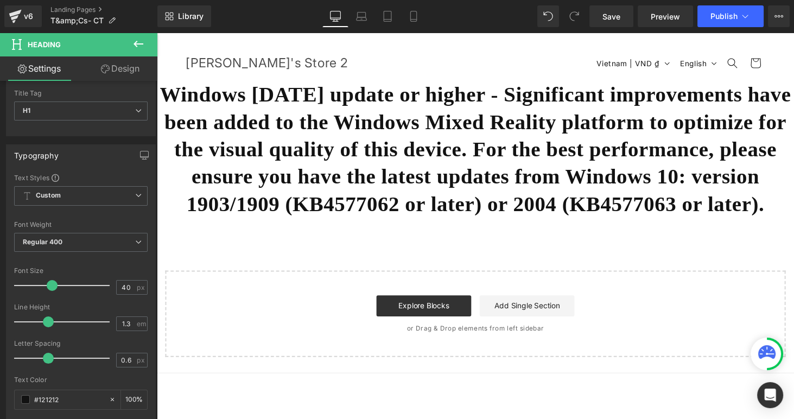
click at [293, 120] on body "Skip to content Search Anthony's Store 2 Country/region Vietnam | VND ₫ Search …" at bounding box center [485, 288] width 656 height 510
click at [293, 120] on strong "Windows 10 May 2019 update or higher - Significant improvements have been added…" at bounding box center [485, 152] width 650 height 137
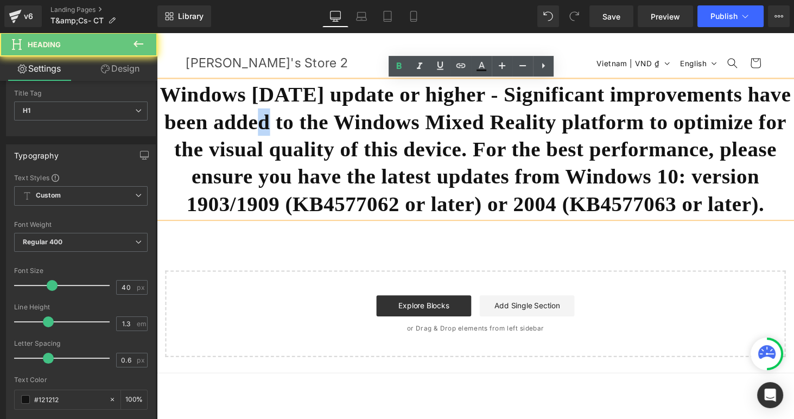
click at [293, 120] on strong "Windows 10 May 2019 update or higher - Significant improvements have been added…" at bounding box center [485, 152] width 650 height 137
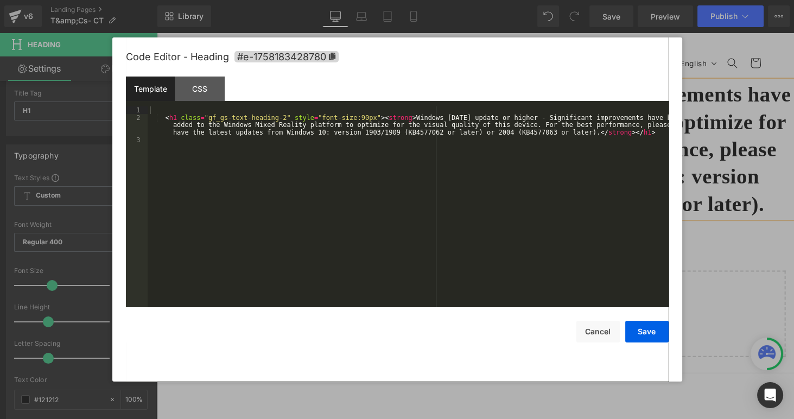
click at [350, 0] on div "Heading You are previewing how the will restyle your page. You can not edit Ele…" at bounding box center [397, 0] width 794 height 0
click at [378, 118] on div "< h1 class = "gf_gs-text-heading-2" style = "font-size:90px" > < strong > Windo…" at bounding box center [408, 214] width 521 height 216
click at [595, 326] on button "Cancel" at bounding box center [597, 332] width 43 height 22
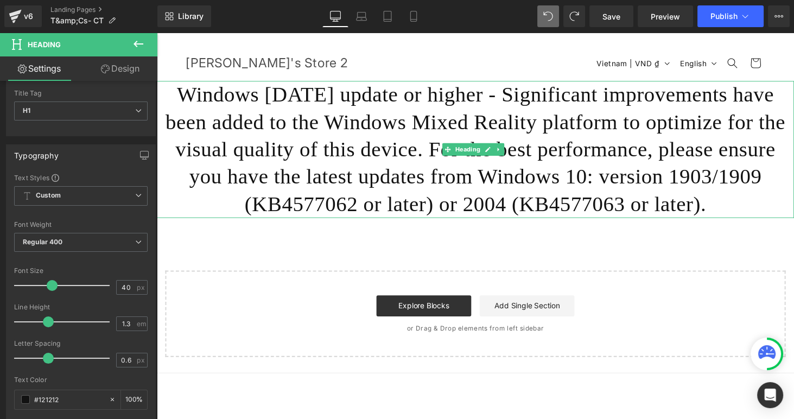
click at [431, 130] on h1 "Windows 10 May 2019 update or higher - Significant improvements have been added…" at bounding box center [485, 152] width 656 height 141
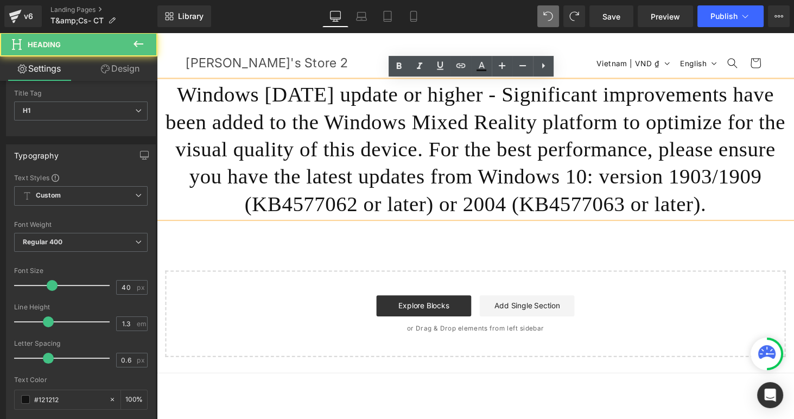
click at [401, 128] on h1 "Windows 10 May 2019 update or higher - Significant improvements have been added…" at bounding box center [485, 152] width 656 height 141
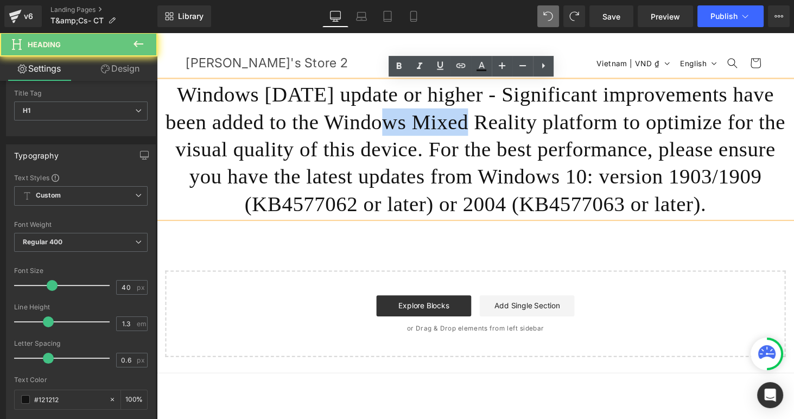
click at [401, 128] on h1 "Windows 10 May 2019 update or higher - Significant improvements have been added…" at bounding box center [485, 152] width 656 height 141
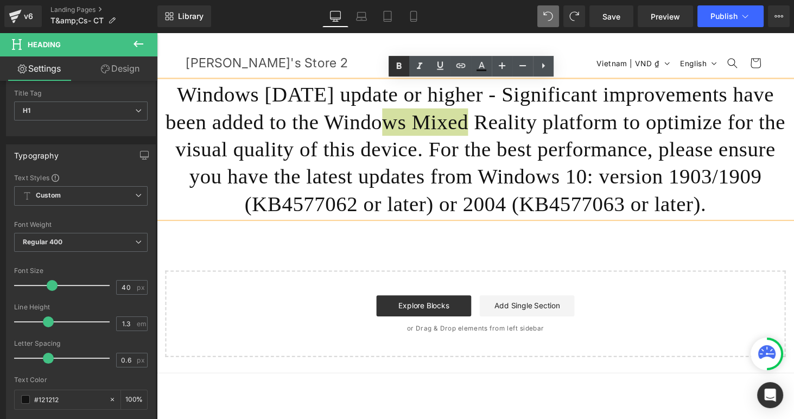
click at [405, 72] on link at bounding box center [398, 66] width 21 height 21
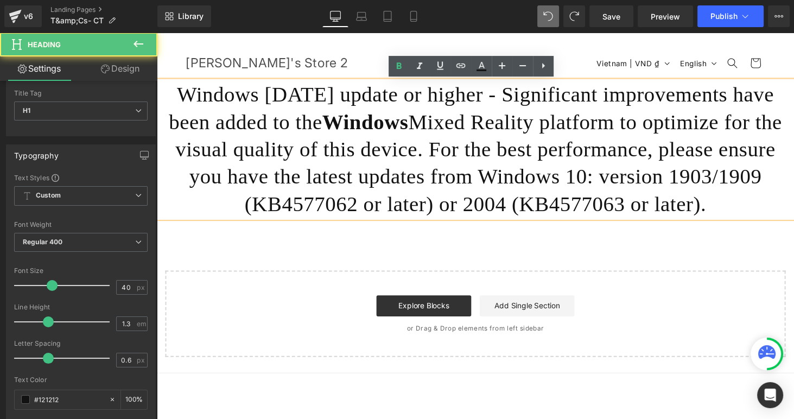
click at [387, 125] on strong "Windows" at bounding box center [371, 124] width 89 height 24
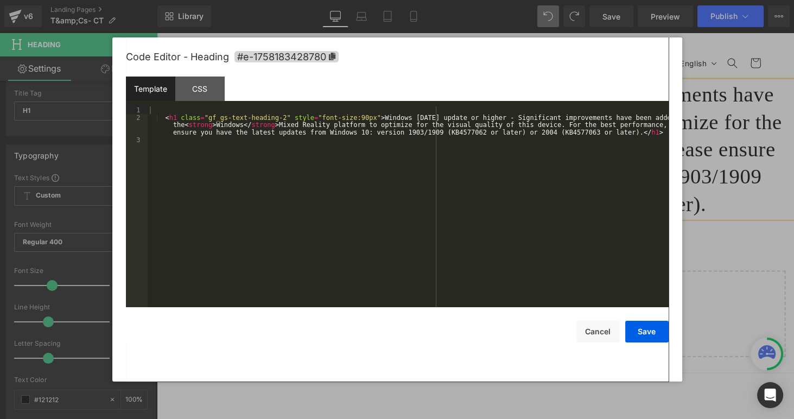
click at [388, 0] on div "Heading You are previewing how the will restyle your page. You can not edit Ele…" at bounding box center [397, 0] width 794 height 0
drag, startPoint x: 187, startPoint y: 125, endPoint x: 212, endPoint y: 124, distance: 25.0
click at [212, 124] on div "< h1 class = "gf_gs-text-heading-2" style = "font-size:90px" > Windows 10 May 2…" at bounding box center [408, 214] width 521 height 216
click at [229, 127] on div "< h1 class = "gf_gs-text-heading-2" style = "font-size:90px" > Windows 10 May 2…" at bounding box center [408, 214] width 521 height 216
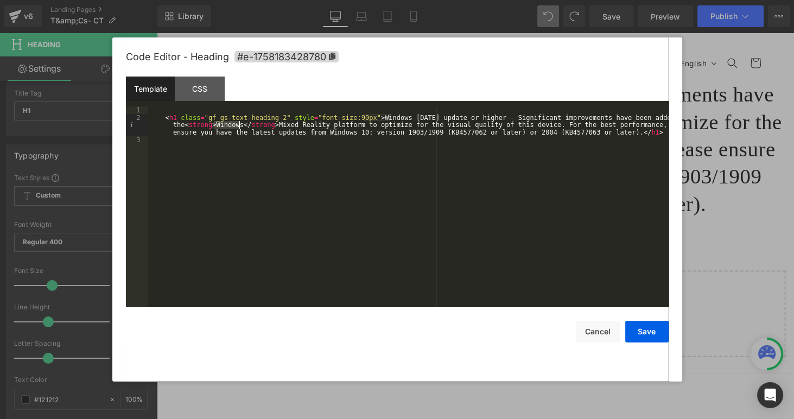
click at [229, 127] on div "< h1 class = "gf_gs-text-heading-2" style = "font-size:90px" > Windows 10 May 2…" at bounding box center [408, 214] width 521 height 216
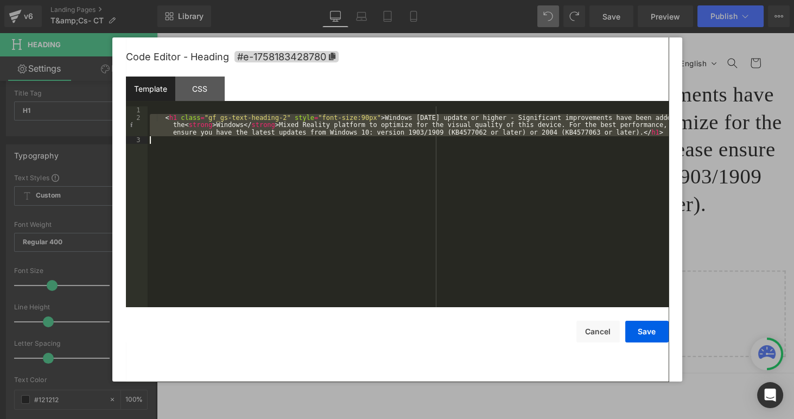
click at [247, 125] on div "< h1 class = "gf_gs-text-heading-2" style = "font-size:90px" > Windows 10 May 2…" at bounding box center [408, 206] width 521 height 201
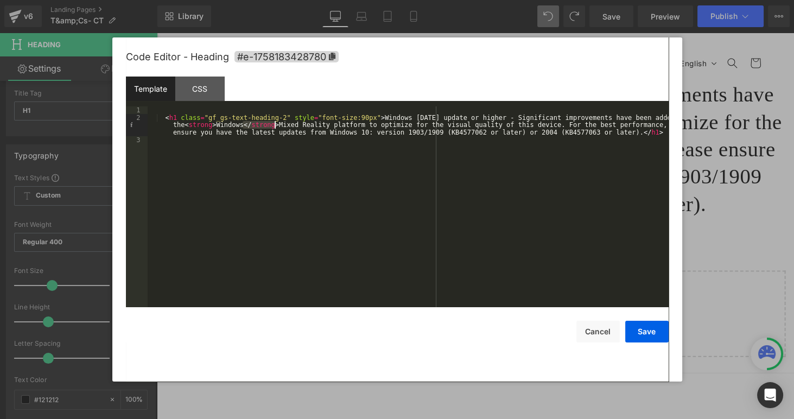
drag, startPoint x: 244, startPoint y: 124, endPoint x: 273, endPoint y: 126, distance: 29.9
click at [273, 126] on div "< h1 class = "gf_gs-text-heading-2" style = "font-size:90px" > Windows 10 May 2…" at bounding box center [408, 214] width 521 height 216
click at [590, 327] on button "Cancel" at bounding box center [597, 332] width 43 height 22
